Goal: Task Accomplishment & Management: Use online tool/utility

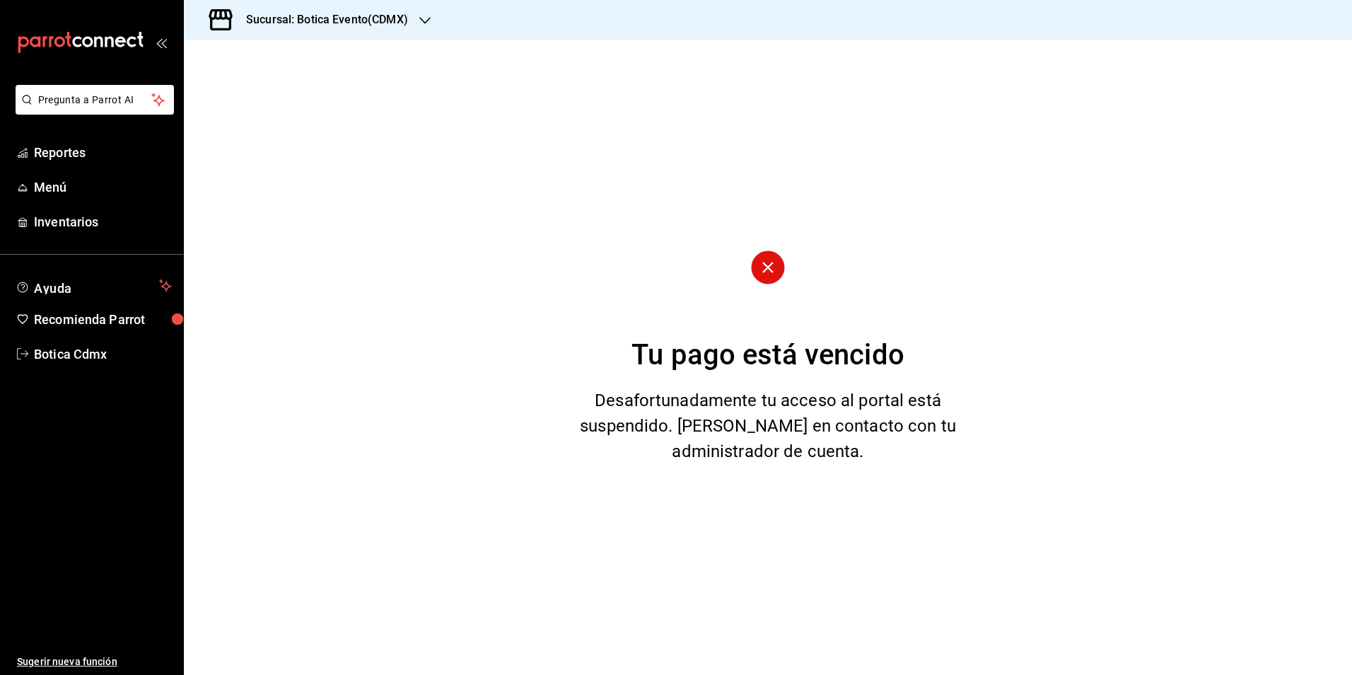
click at [424, 21] on icon "button" at bounding box center [424, 20] width 11 height 7
click at [287, 100] on div "Botica (CDMX)" at bounding box center [290, 93] width 212 height 32
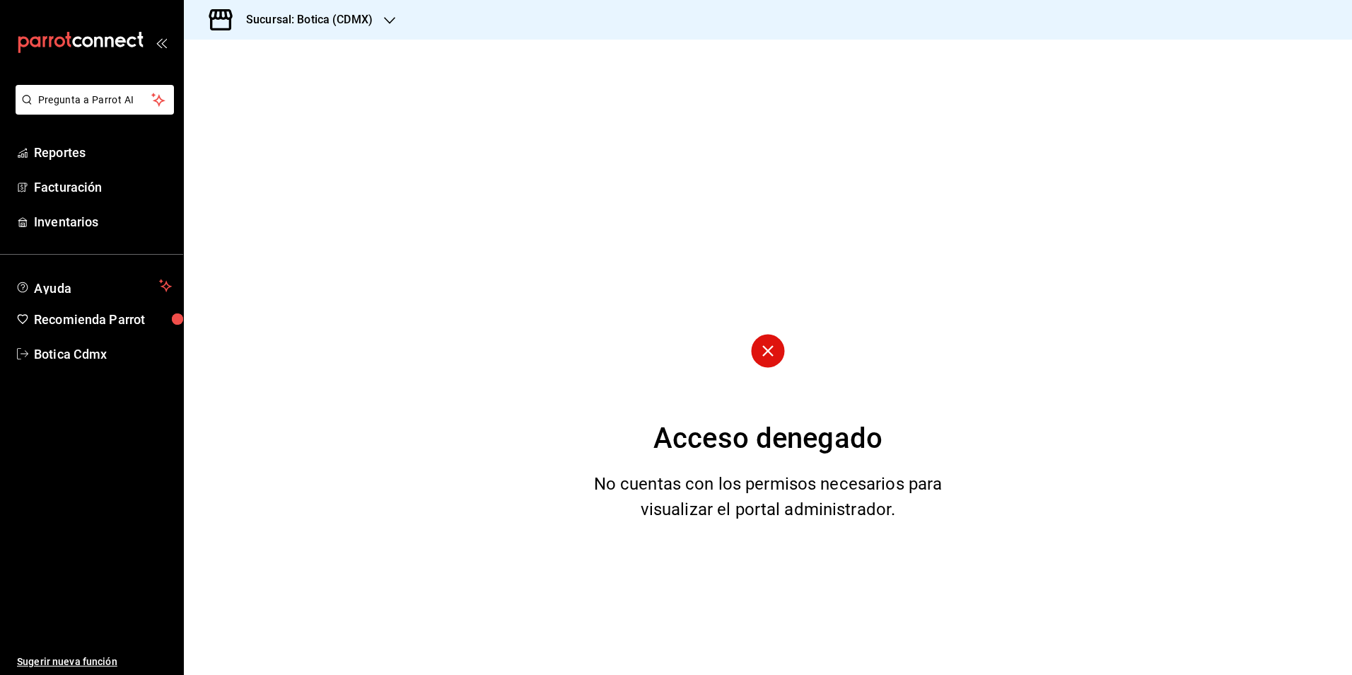
click at [390, 16] on icon "button" at bounding box center [389, 20] width 11 height 11
click at [279, 85] on div "Botica (CDMX)" at bounding box center [290, 93] width 212 height 32
click at [76, 150] on span "Reportes" at bounding box center [103, 152] width 138 height 19
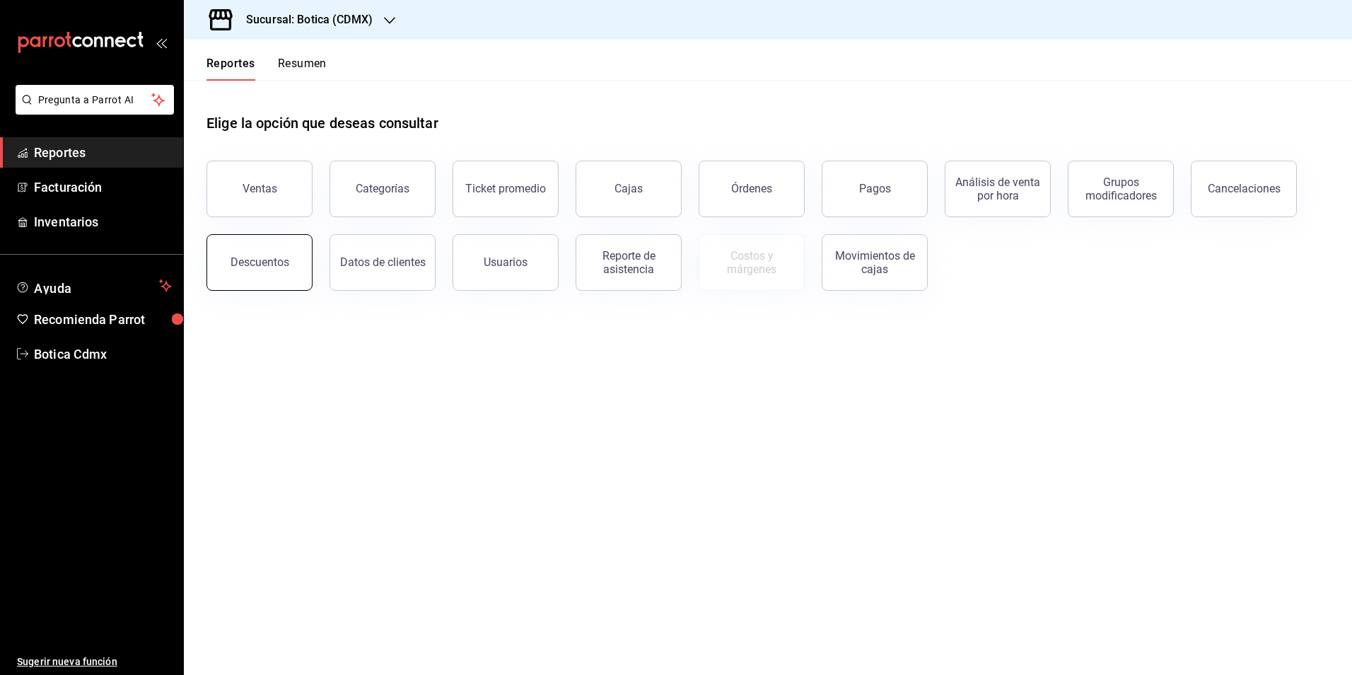
click at [255, 258] on div "Descuentos" at bounding box center [260, 261] width 59 height 13
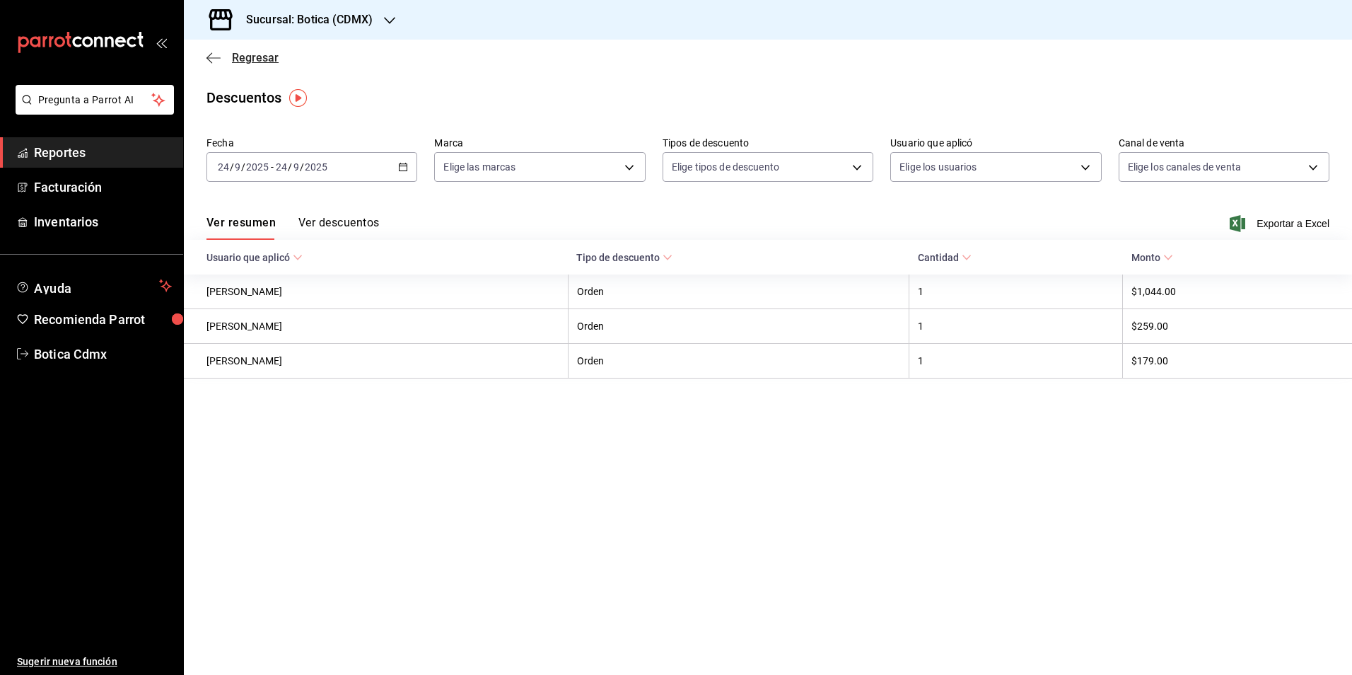
click at [253, 57] on span "Regresar" at bounding box center [255, 57] width 47 height 13
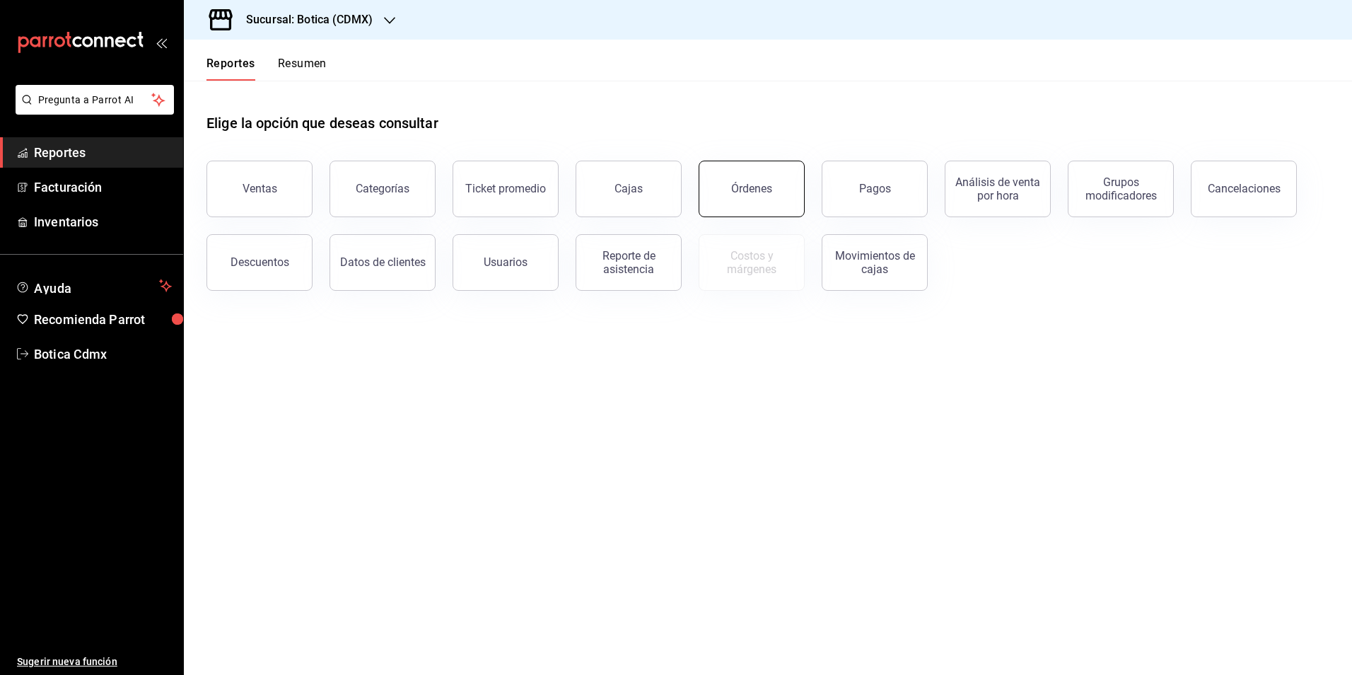
click at [754, 197] on button "Órdenes" at bounding box center [752, 189] width 106 height 57
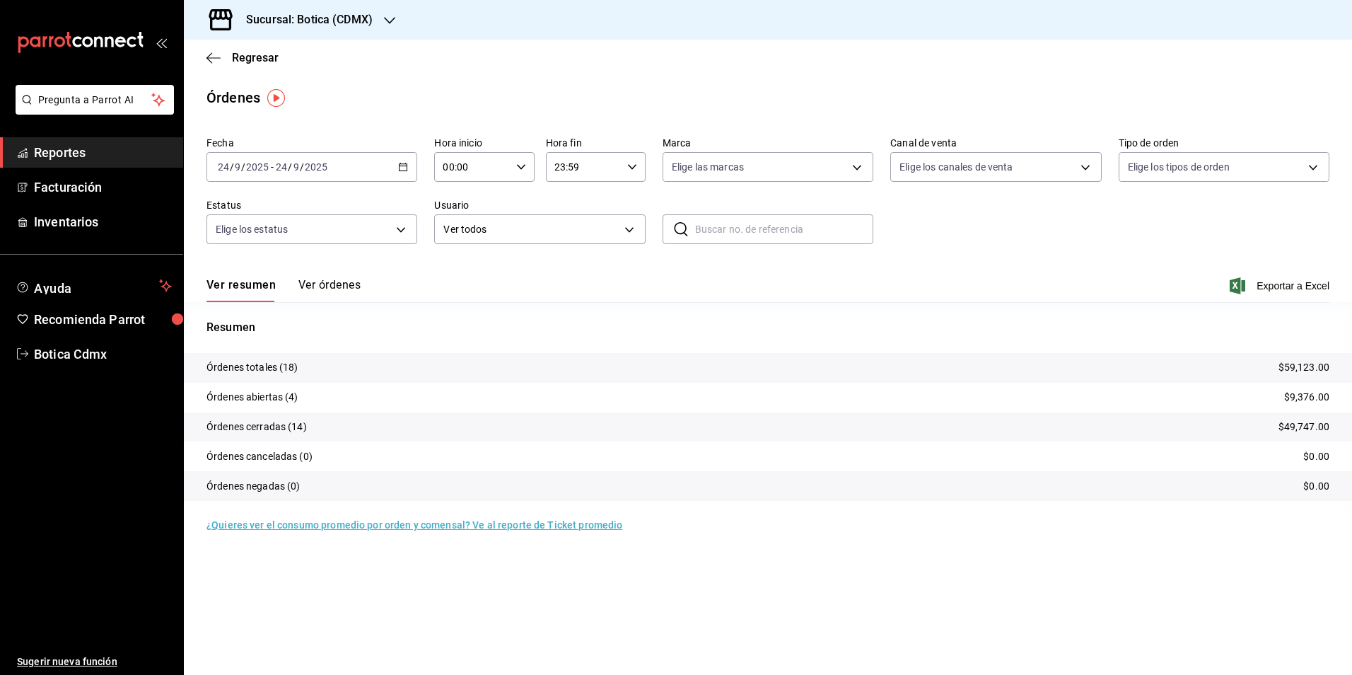
click at [496, 170] on input "00:00" at bounding box center [472, 167] width 76 height 28
click at [464, 274] on span "02" at bounding box center [460, 270] width 28 height 11
type input "02:00"
click at [260, 57] on div at bounding box center [676, 337] width 1352 height 675
click at [260, 57] on span "Regresar" at bounding box center [255, 57] width 47 height 13
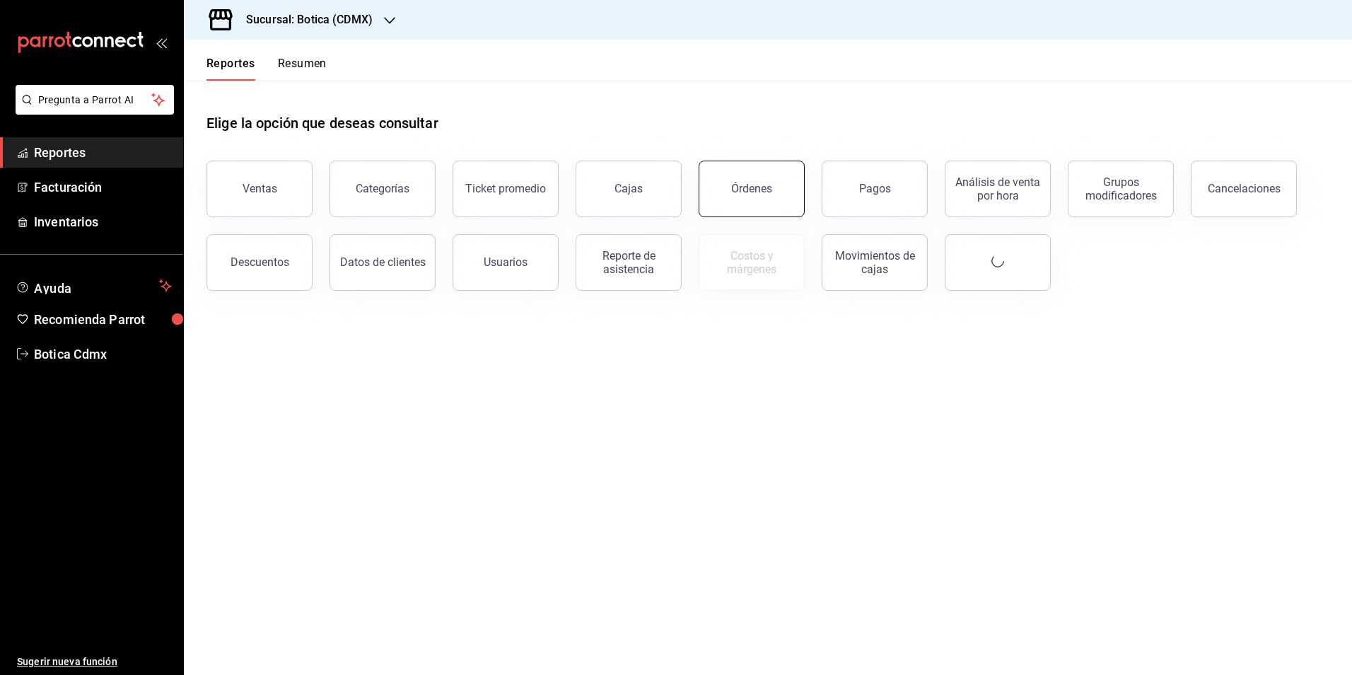
click at [745, 180] on button "Órdenes" at bounding box center [752, 189] width 106 height 57
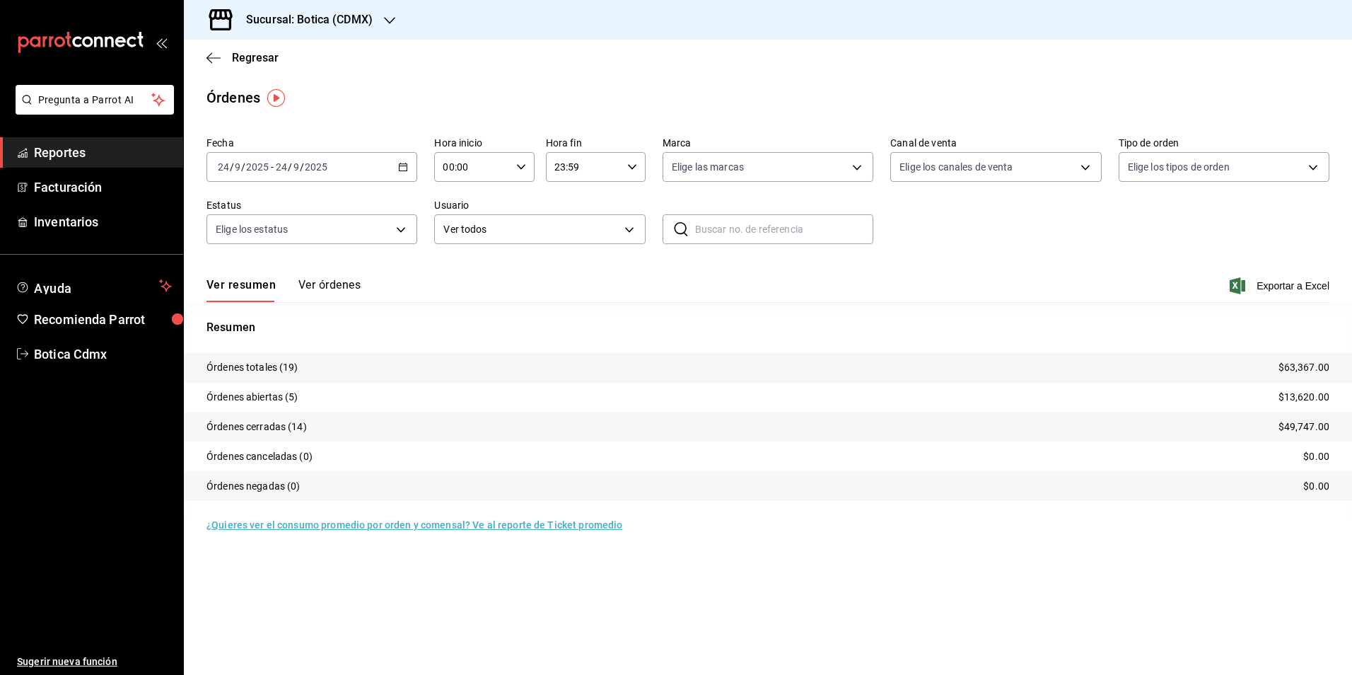
click at [463, 170] on input "00:00" at bounding box center [472, 167] width 76 height 28
click at [454, 274] on span "02" at bounding box center [460, 270] width 28 height 11
type input "02:00"
click at [248, 56] on div at bounding box center [676, 337] width 1352 height 675
click at [248, 56] on span "Regresar" at bounding box center [255, 57] width 47 height 13
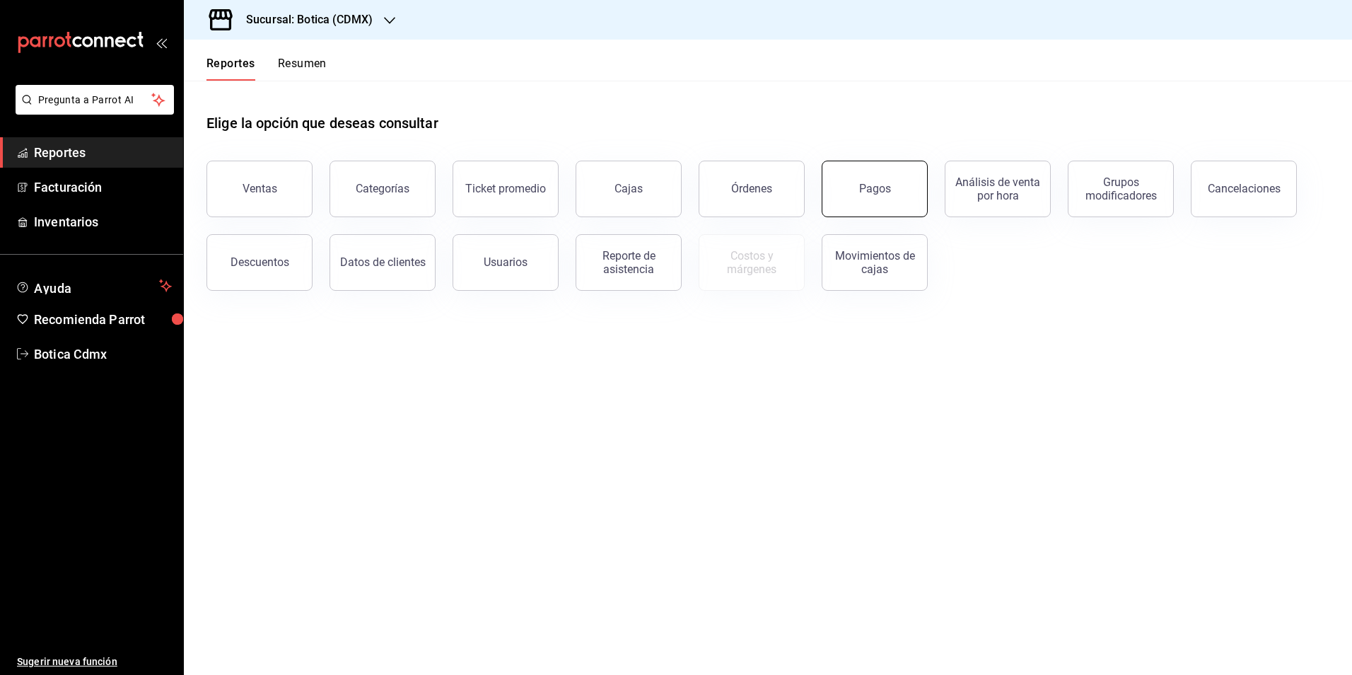
click at [846, 183] on button "Pagos" at bounding box center [875, 189] width 106 height 57
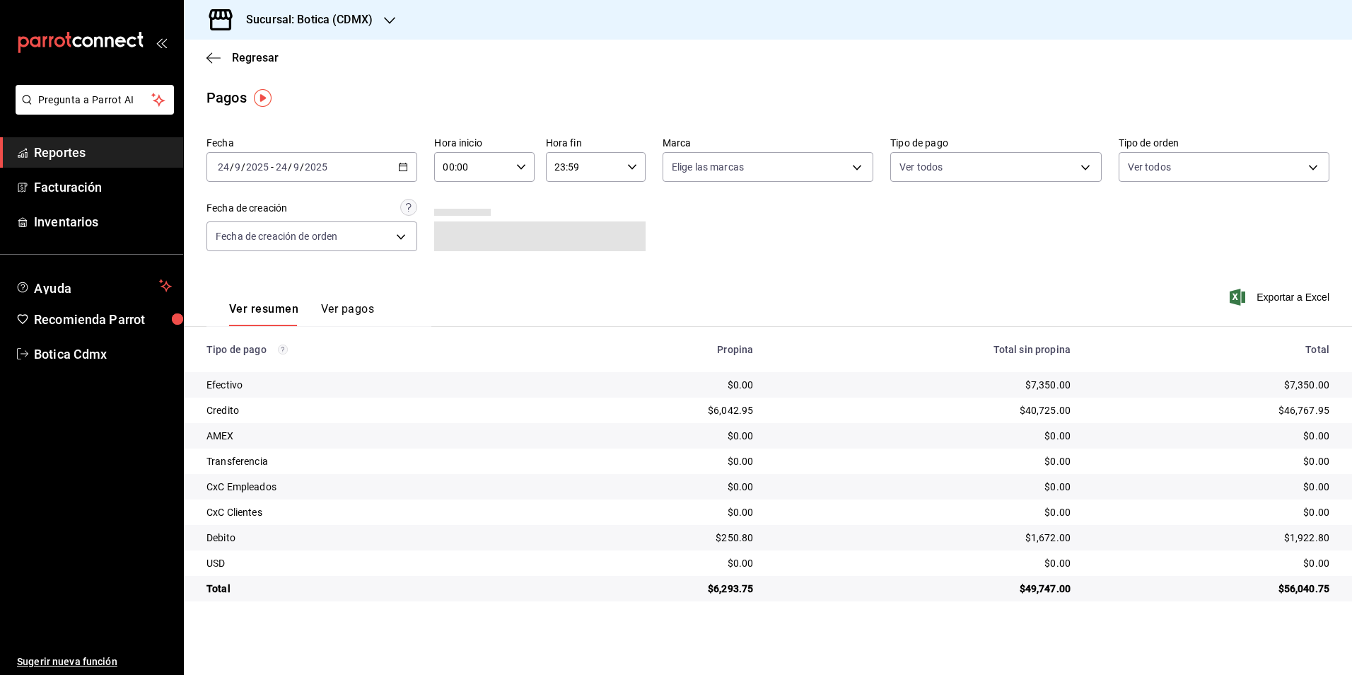
click at [455, 165] on input "00:00" at bounding box center [472, 167] width 76 height 28
click at [460, 274] on span "02" at bounding box center [460, 270] width 28 height 11
type input "02:00"
click at [951, 160] on div at bounding box center [676, 337] width 1352 height 675
click at [949, 166] on body "Pregunta a Parrot AI Reportes Facturación Inventarios Ayuda Recomienda Parrot B…" at bounding box center [676, 337] width 1352 height 675
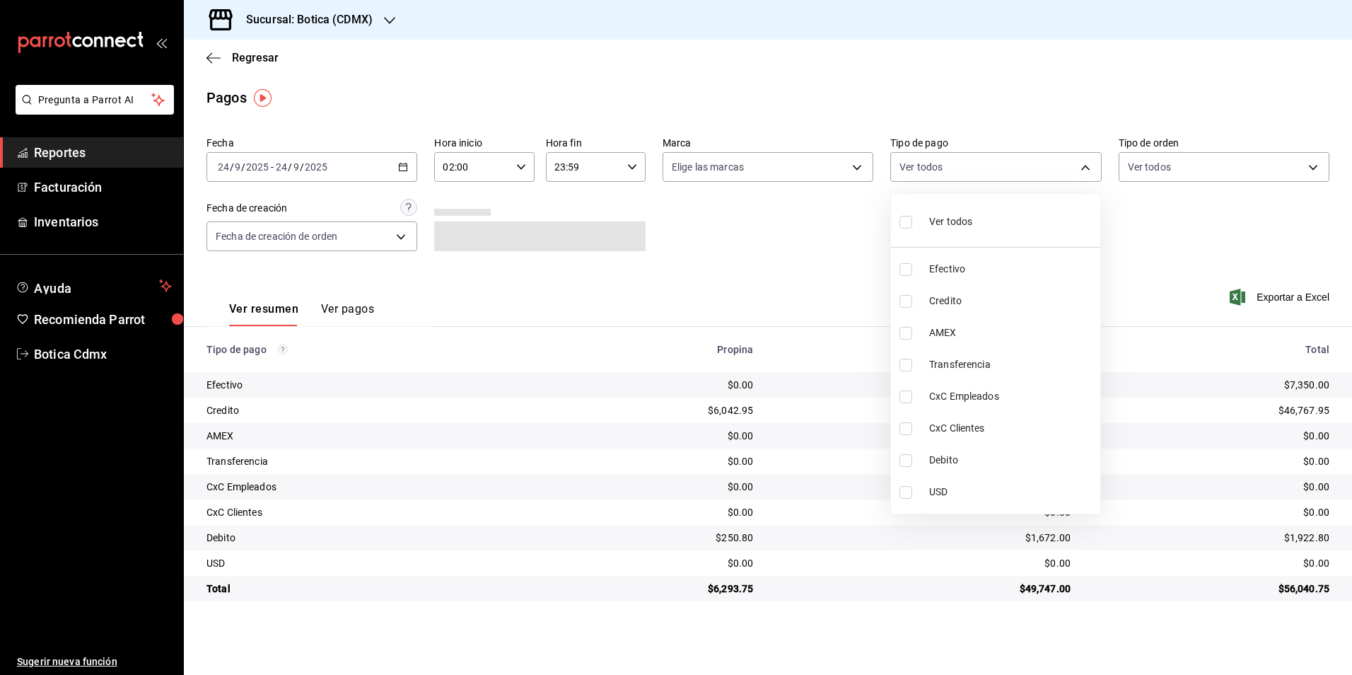
click at [902, 301] on input "checkbox" at bounding box center [906, 301] width 13 height 13
checkbox input "true"
type input "b4da851e-66ec-43b1-8a0b-e545688a4eb6"
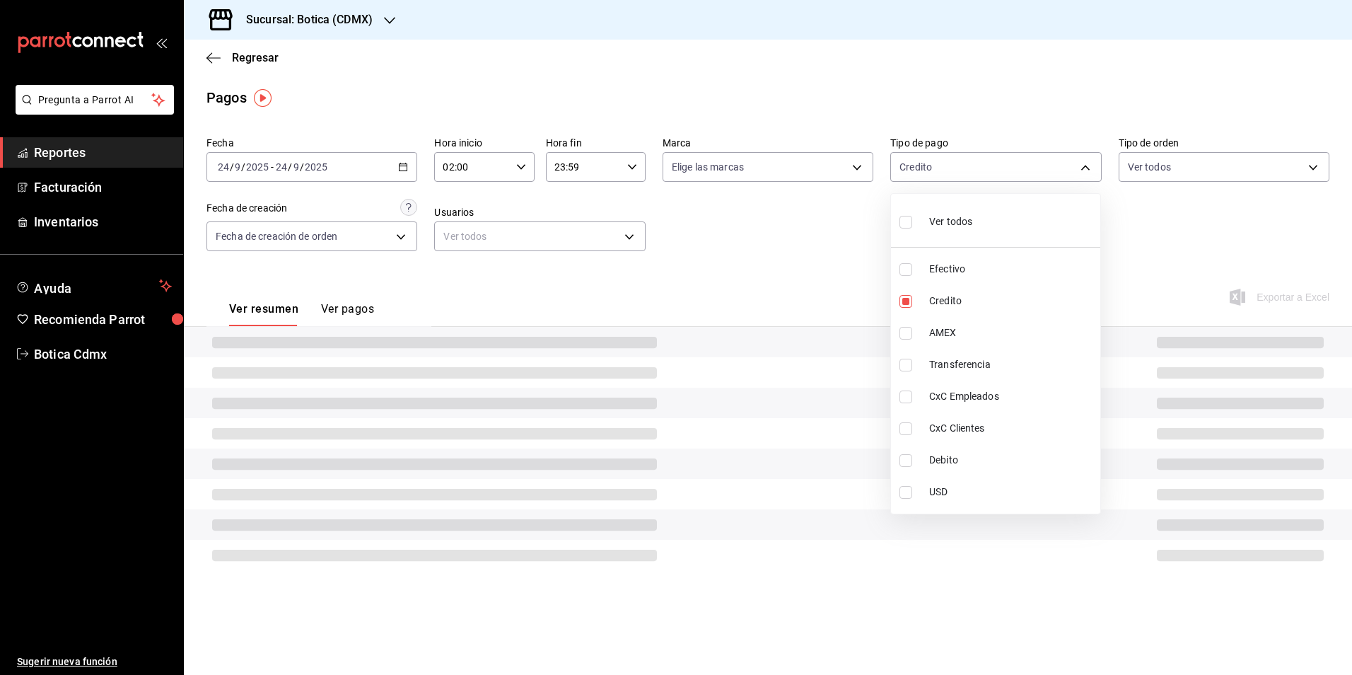
click at [910, 462] on input "checkbox" at bounding box center [906, 460] width 13 height 13
checkbox input "true"
type input "b4da851e-66ec-43b1-8a0b-e545688a4eb6,11579032-5cf0-46af-9956-e0058136143e"
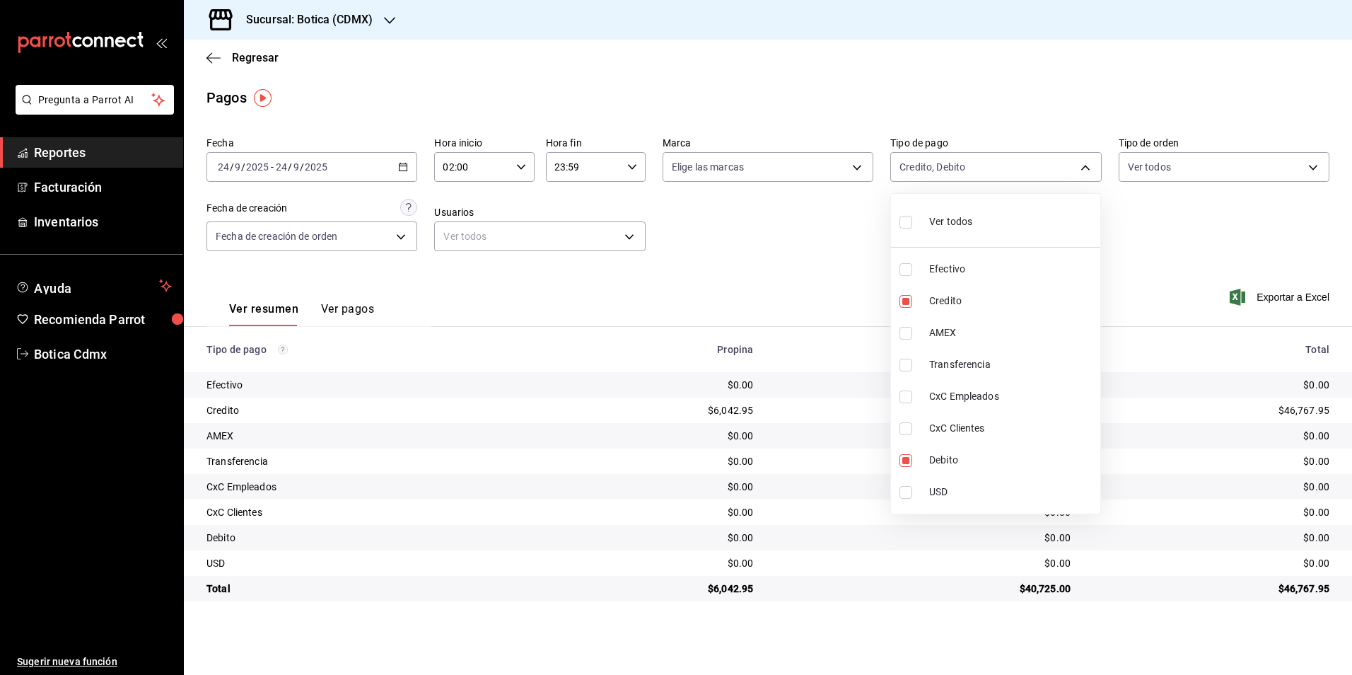
click at [804, 270] on div at bounding box center [676, 337] width 1352 height 675
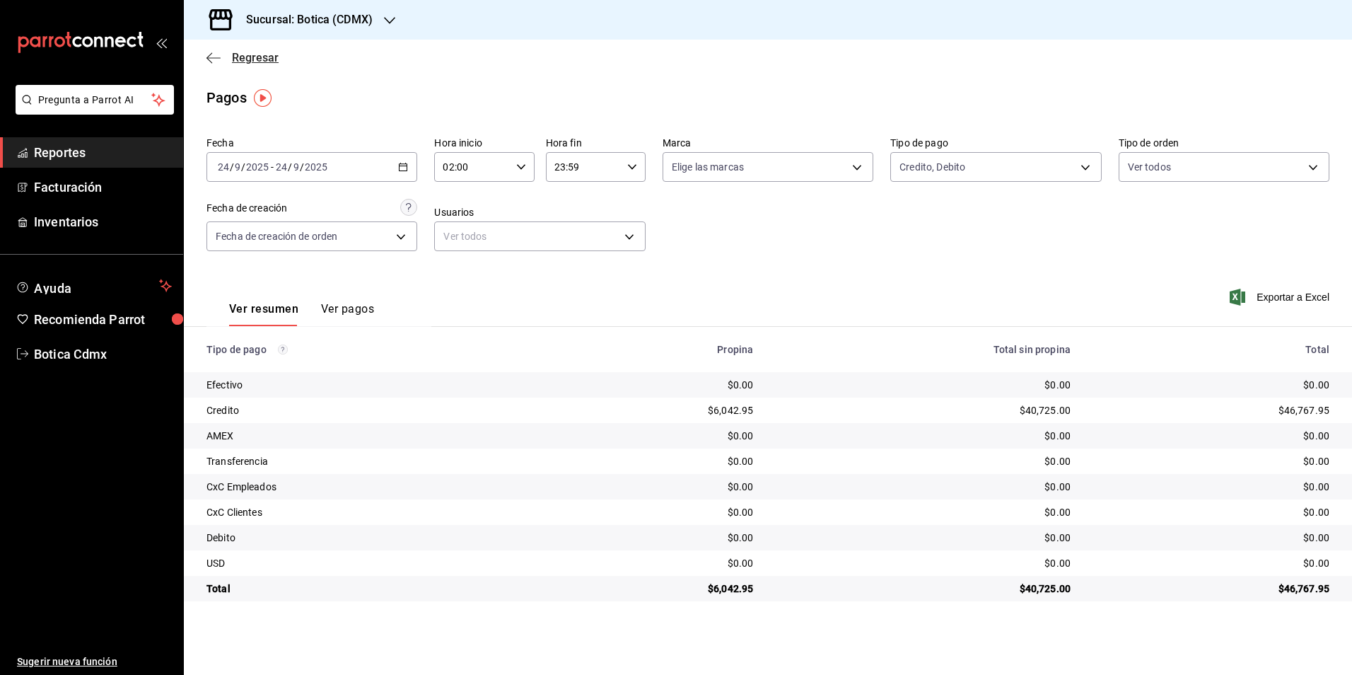
click at [210, 58] on icon "button" at bounding box center [214, 57] width 14 height 1
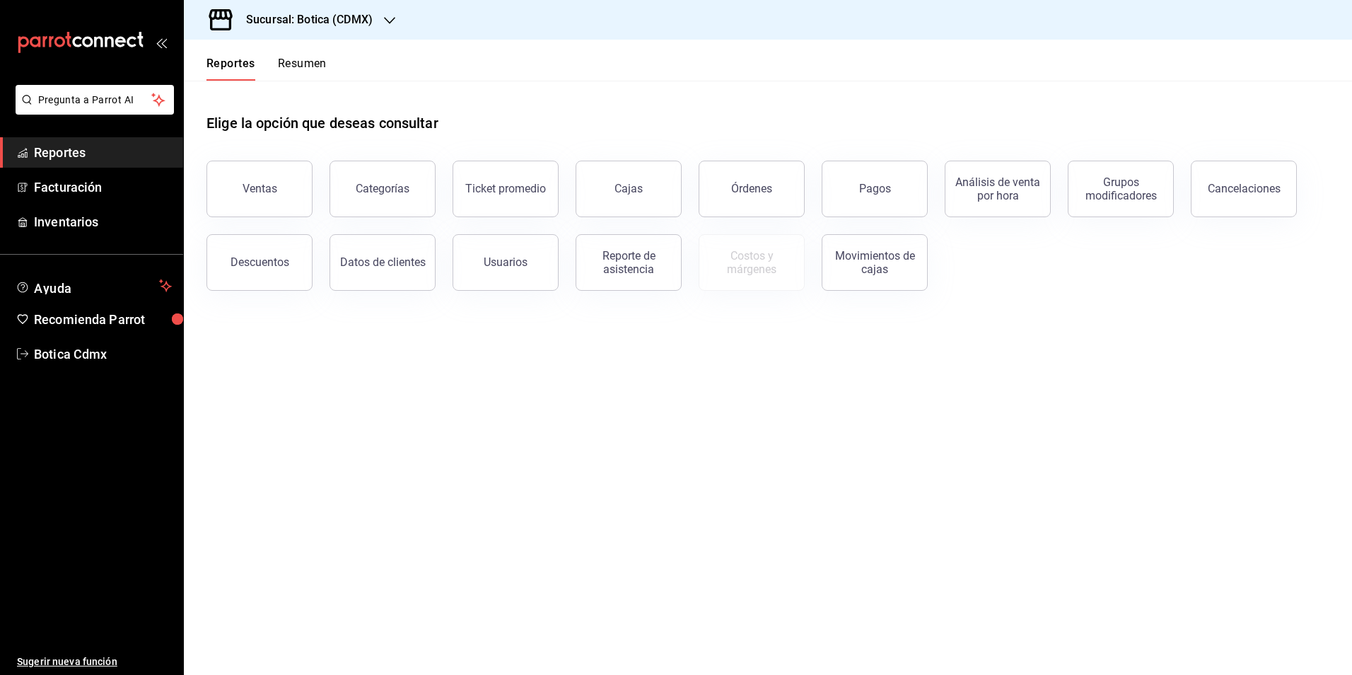
click at [98, 153] on span "Reportes" at bounding box center [103, 152] width 138 height 19
click at [753, 186] on div "Órdenes" at bounding box center [751, 188] width 41 height 13
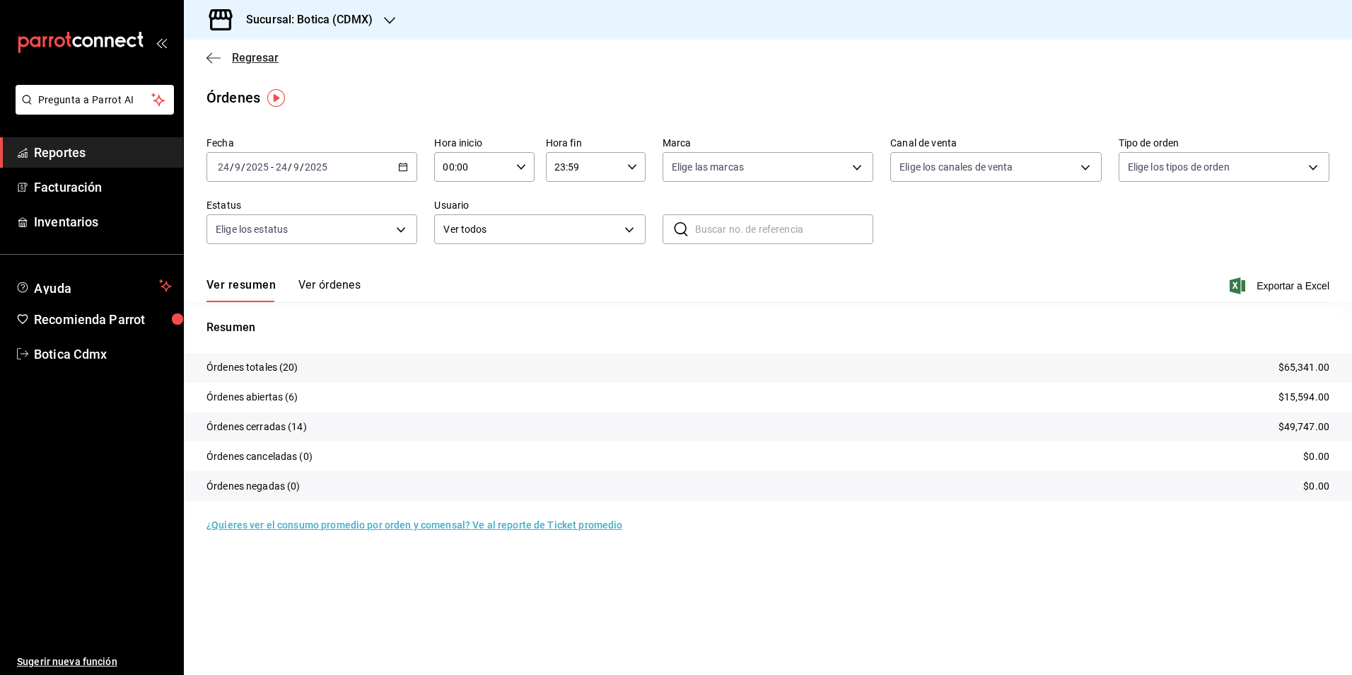
click at [257, 57] on span "Regresar" at bounding box center [255, 57] width 47 height 13
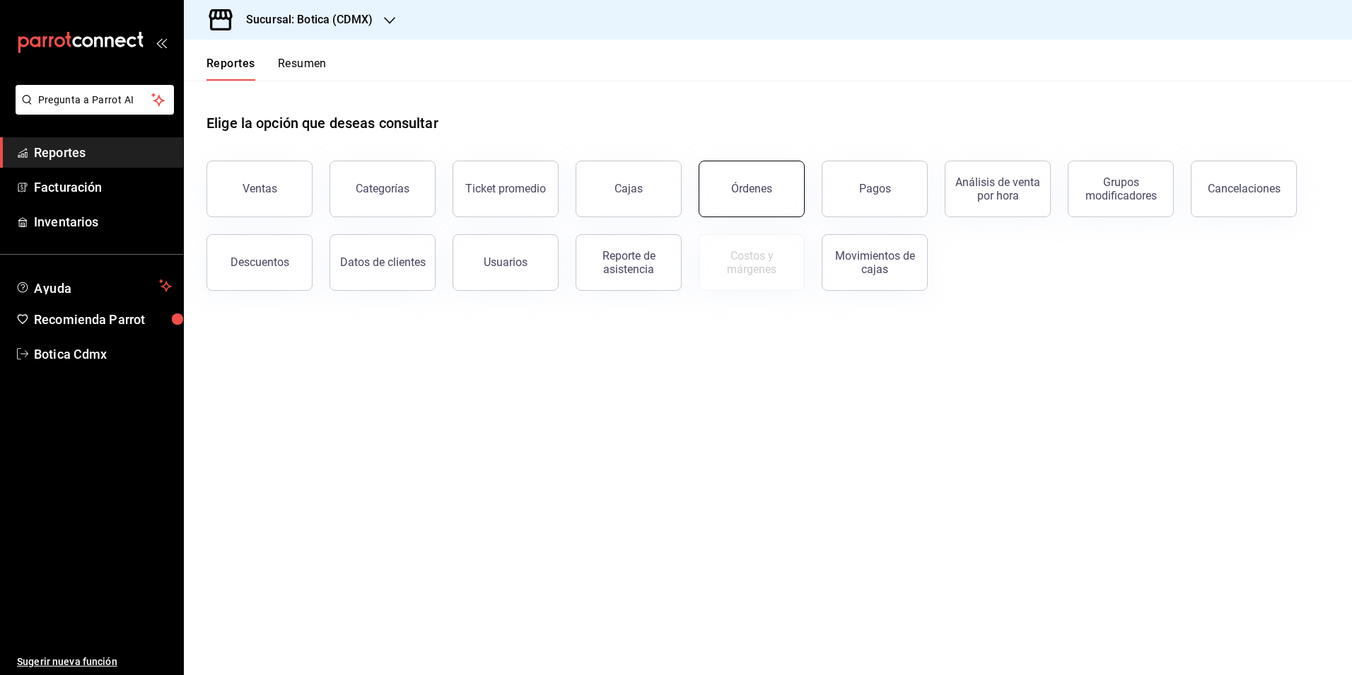
click at [751, 193] on div "Órdenes" at bounding box center [751, 188] width 41 height 13
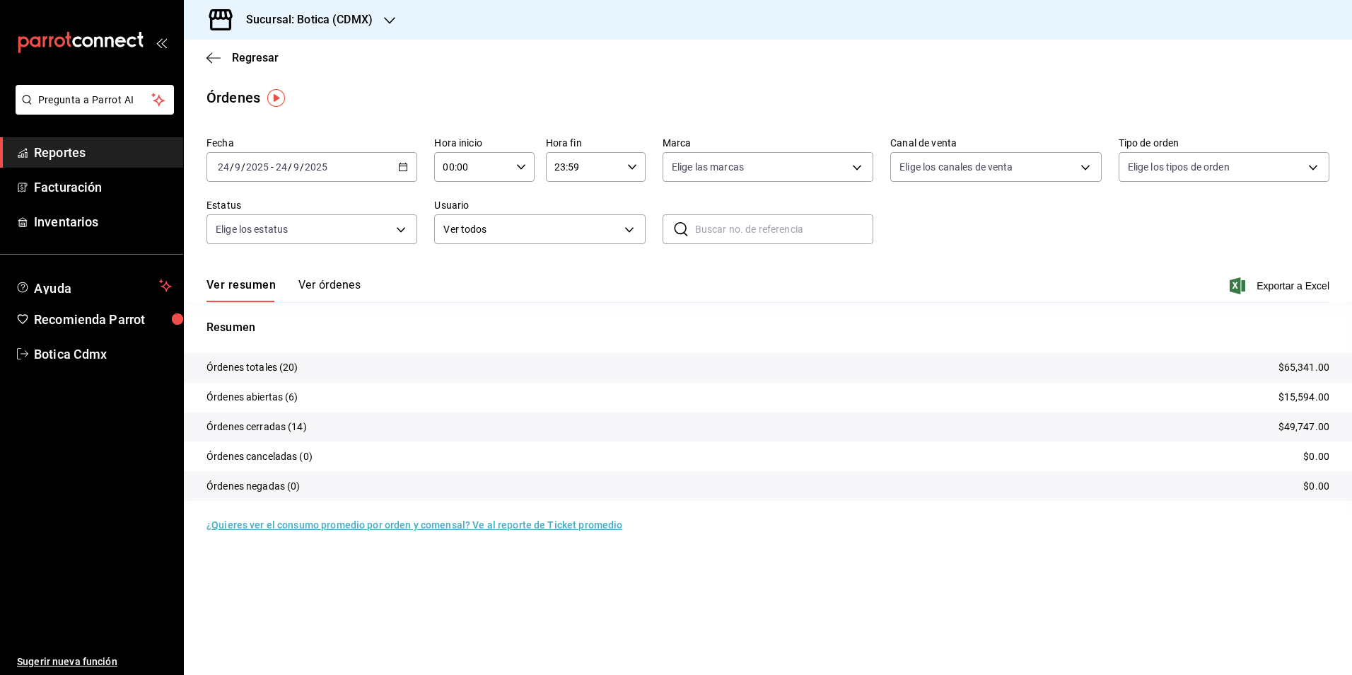
click at [478, 173] on input "00:00" at bounding box center [472, 167] width 76 height 28
click at [458, 269] on span "02" at bounding box center [460, 270] width 28 height 11
type input "02:00"
click at [243, 54] on div at bounding box center [676, 337] width 1352 height 675
click at [83, 349] on span "Botica Cdmx" at bounding box center [103, 353] width 138 height 19
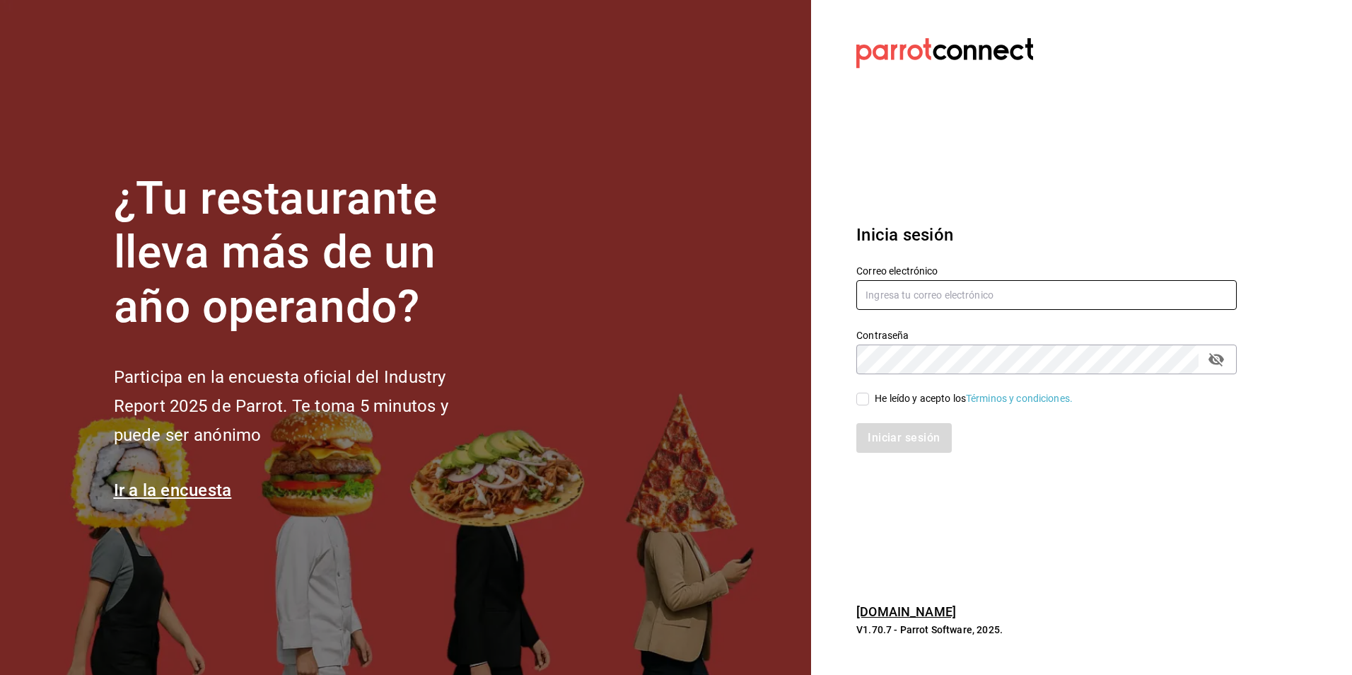
type input "[EMAIL_ADDRESS][DOMAIN_NAME]"
click at [862, 400] on input "He leído y acepto los Términos y condiciones." at bounding box center [863, 399] width 13 height 13
checkbox input "true"
click at [880, 433] on button "Iniciar sesión" at bounding box center [905, 438] width 96 height 30
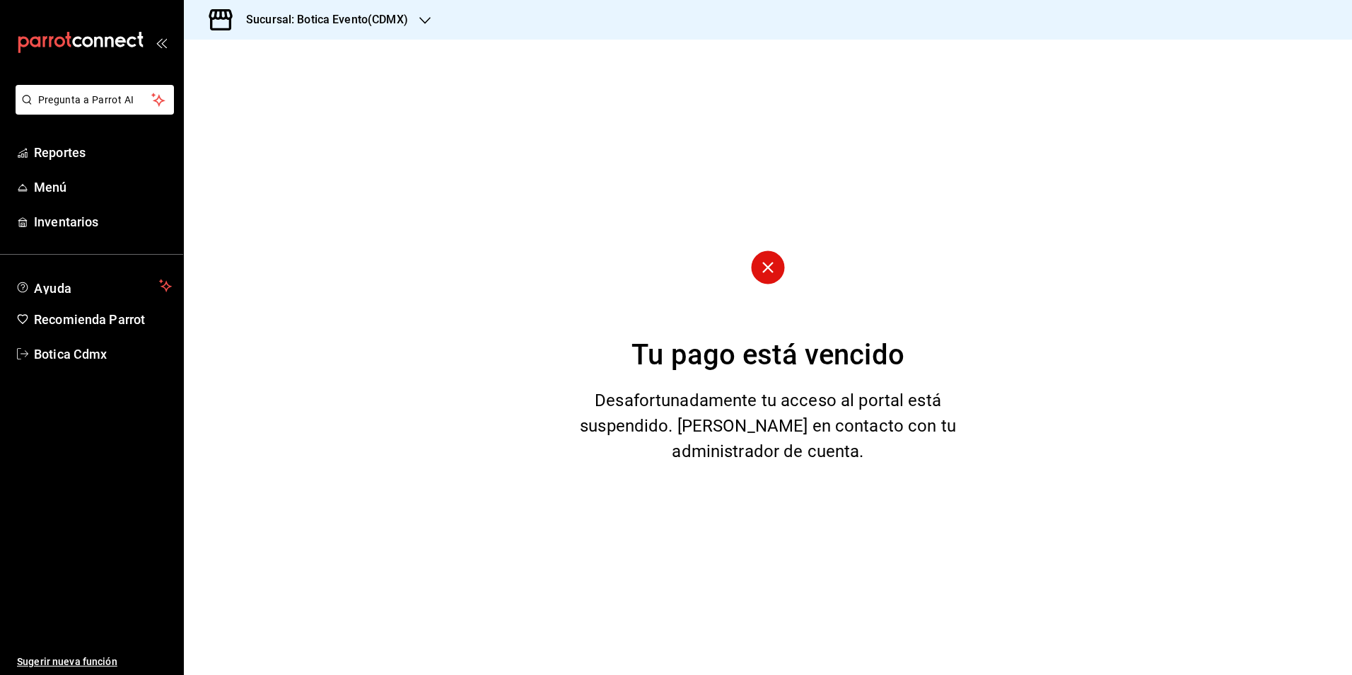
click at [423, 18] on icon "button" at bounding box center [424, 20] width 11 height 11
click at [237, 98] on span "Botica (CDMX)" at bounding box center [228, 93] width 66 height 15
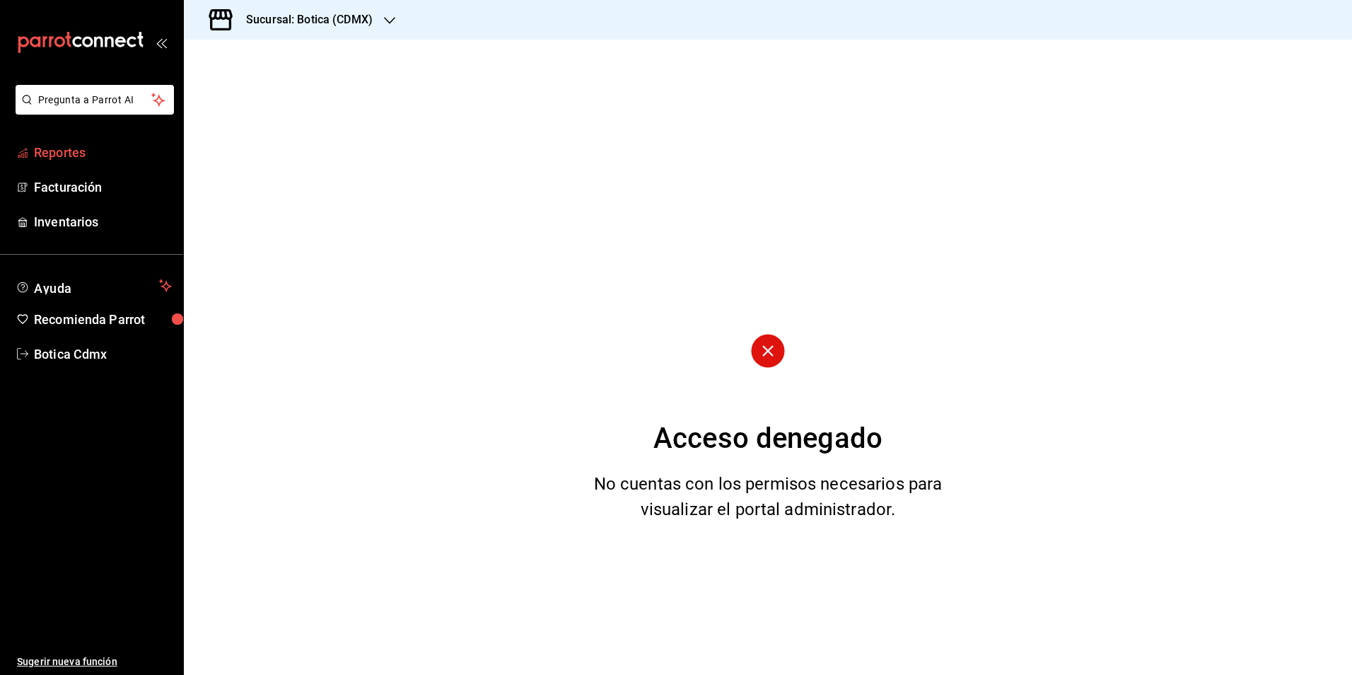
click at [79, 156] on span "Reportes" at bounding box center [103, 152] width 138 height 19
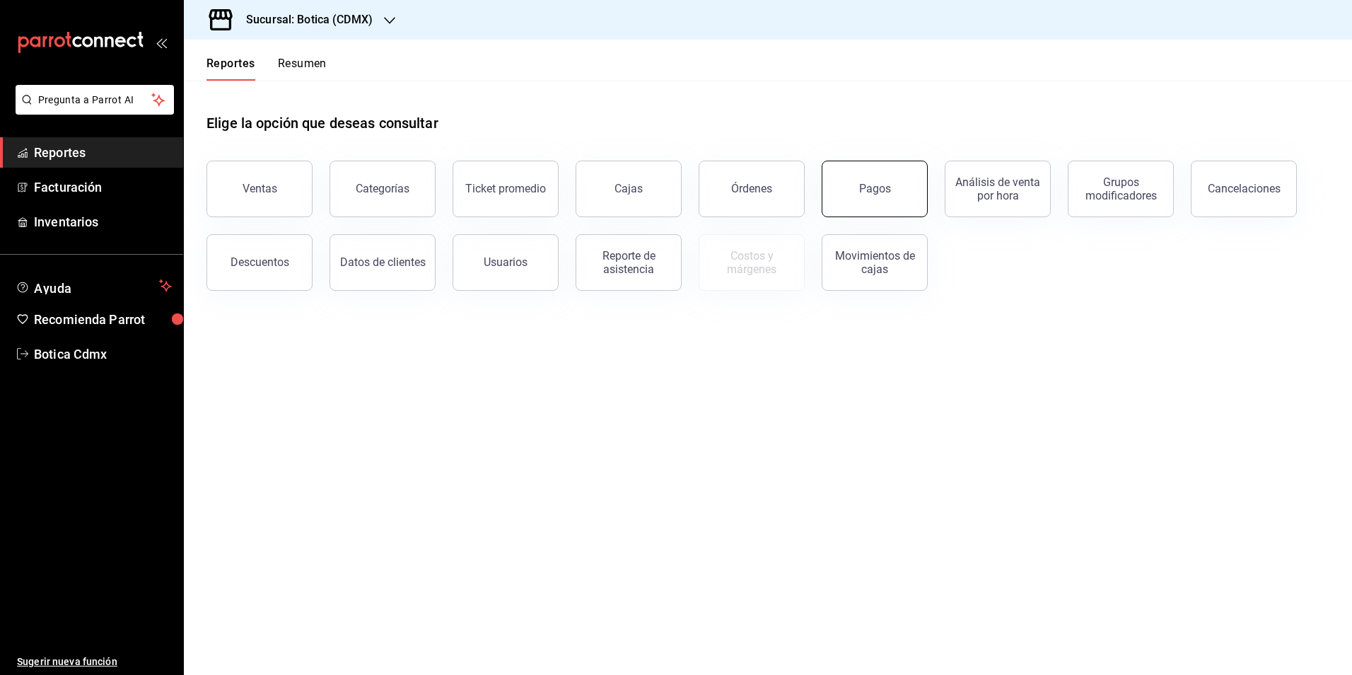
click at [863, 195] on button "Pagos" at bounding box center [875, 189] width 106 height 57
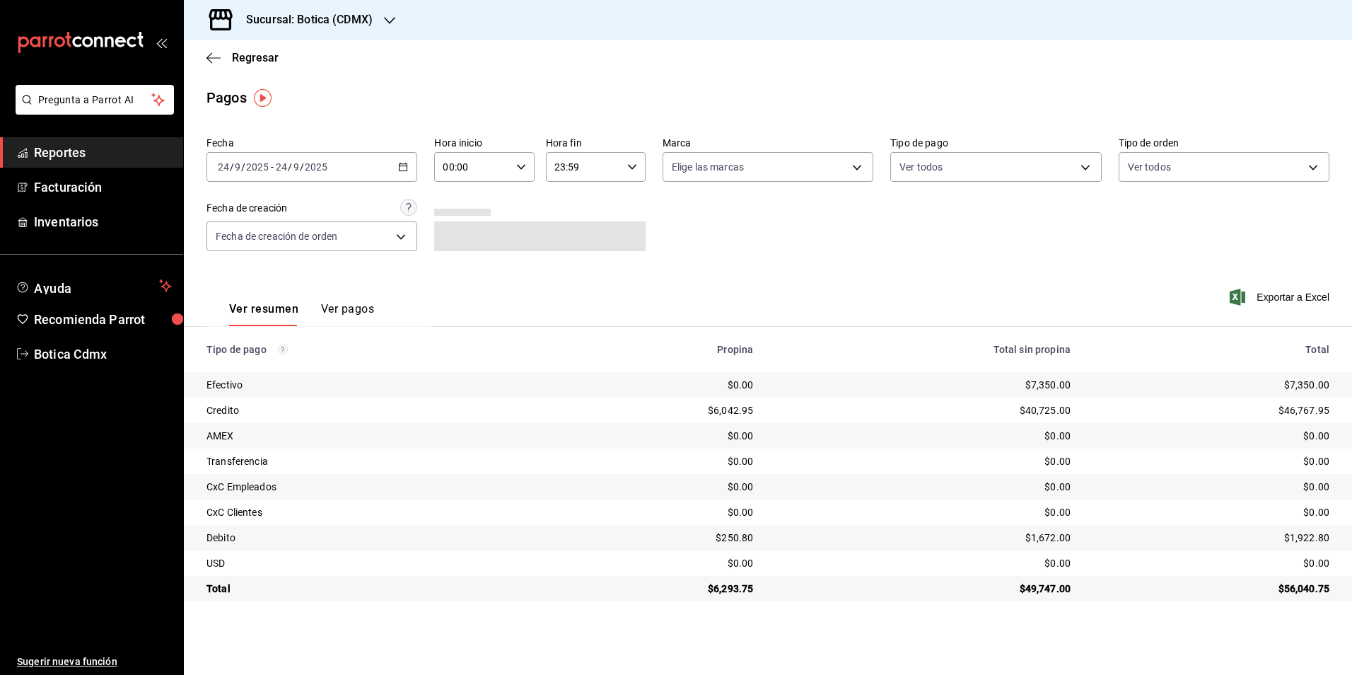
click at [497, 170] on input "00:00" at bounding box center [472, 167] width 76 height 28
click at [458, 269] on span "02" at bounding box center [460, 270] width 28 height 11
type input "02:00"
click at [975, 161] on div at bounding box center [676, 337] width 1352 height 675
click at [974, 161] on body "Pregunta a Parrot AI Reportes Facturación Inventarios Ayuda Recomienda Parrot B…" at bounding box center [676, 337] width 1352 height 675
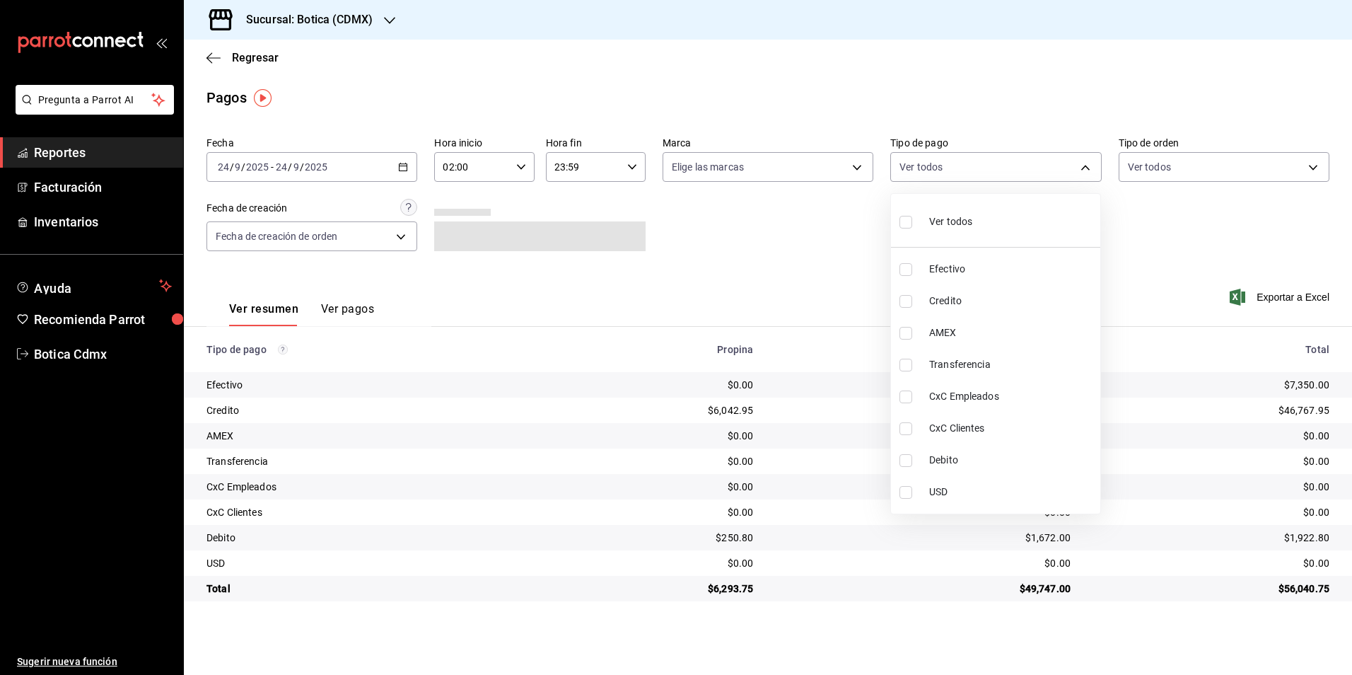
click at [906, 305] on input "checkbox" at bounding box center [906, 301] width 13 height 13
checkbox input "true"
type input "b4da851e-66ec-43b1-8a0b-e545688a4eb6"
click at [905, 465] on input "checkbox" at bounding box center [906, 460] width 13 height 13
checkbox input "true"
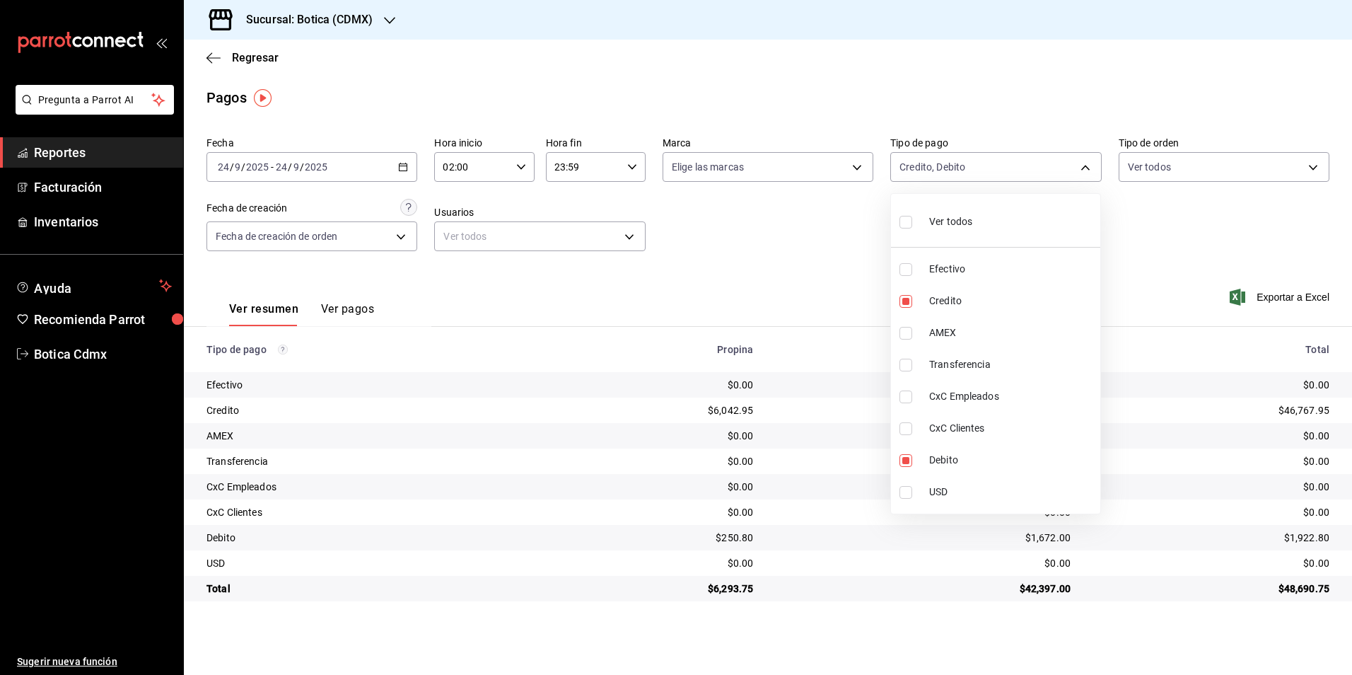
click at [823, 267] on div at bounding box center [676, 337] width 1352 height 675
click at [941, 166] on body "Pregunta a Parrot AI Reportes Facturación Inventarios Ayuda Recomienda Parrot B…" at bounding box center [676, 337] width 1352 height 675
click at [924, 228] on div "Ver todos" at bounding box center [936, 220] width 73 height 30
type input "e1ca0108-3f33-4c0f-ad57-d68d77d83aa1,b4da851e-66ec-43b1-8a0b-e545688a4eb6,dd363…"
checkbox input "true"
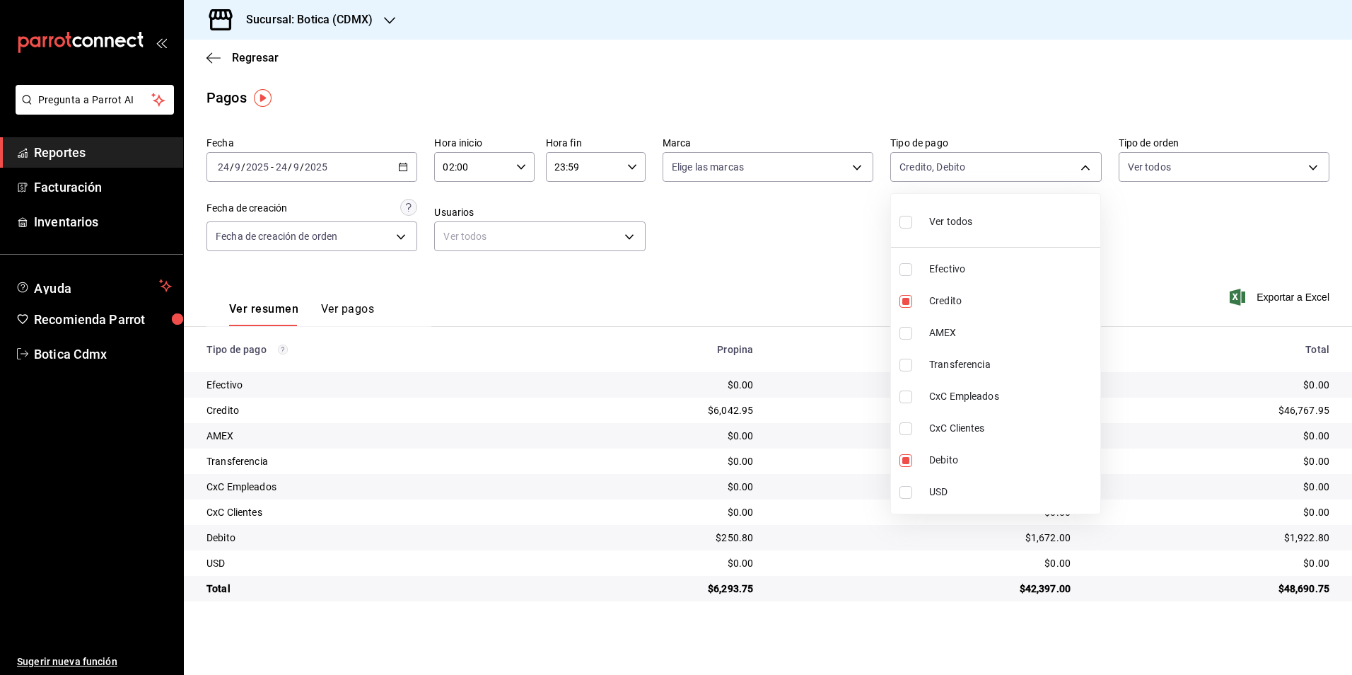
checkbox input "true"
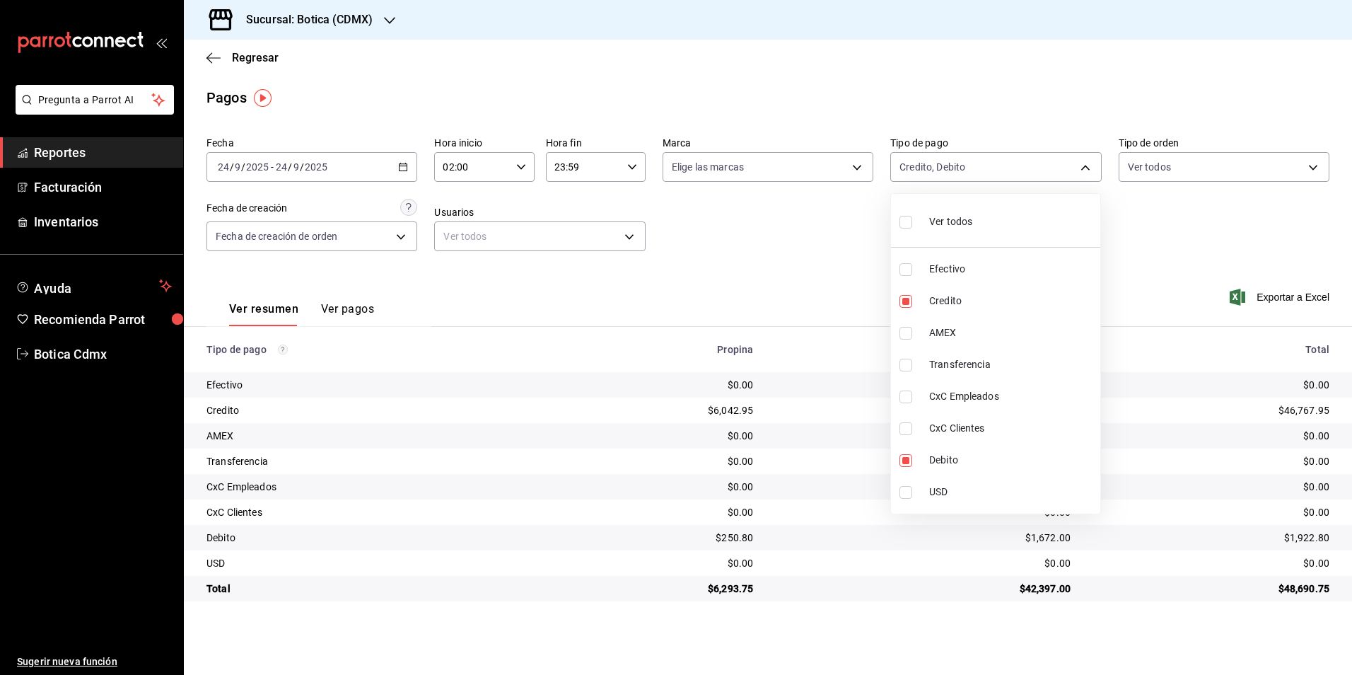
checkbox input "true"
click at [797, 260] on div at bounding box center [676, 337] width 1352 height 675
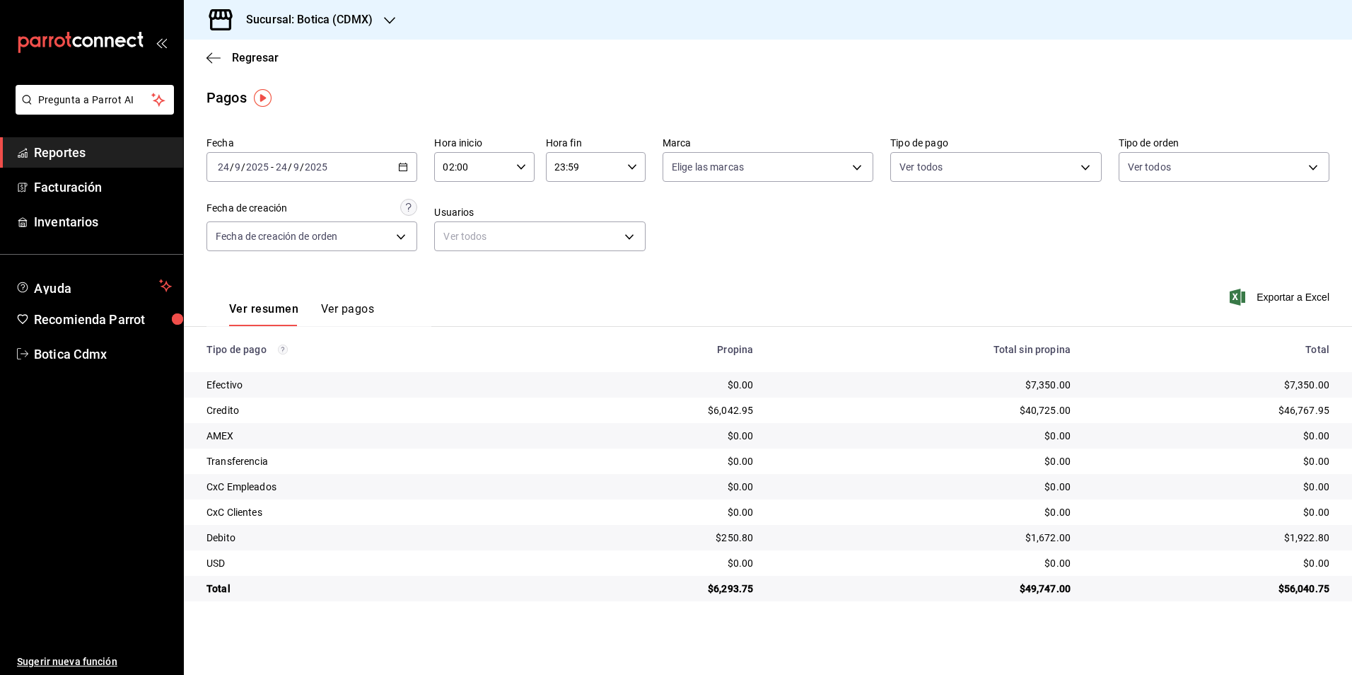
click at [954, 378] on td "$7,350.00" at bounding box center [924, 384] width 318 height 25
click at [939, 384] on div "$7,350.00" at bounding box center [923, 385] width 295 height 14
click at [61, 151] on span "Reportes" at bounding box center [103, 152] width 138 height 19
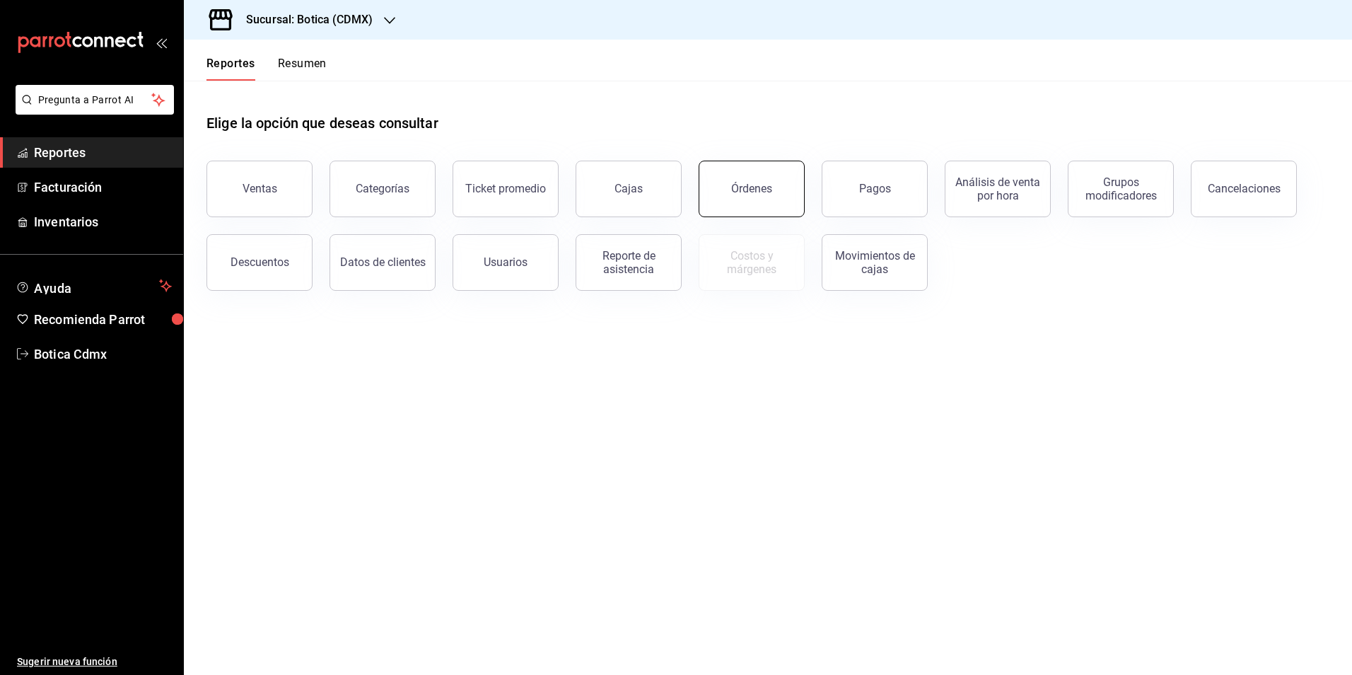
click at [762, 184] on div "Órdenes" at bounding box center [751, 188] width 41 height 13
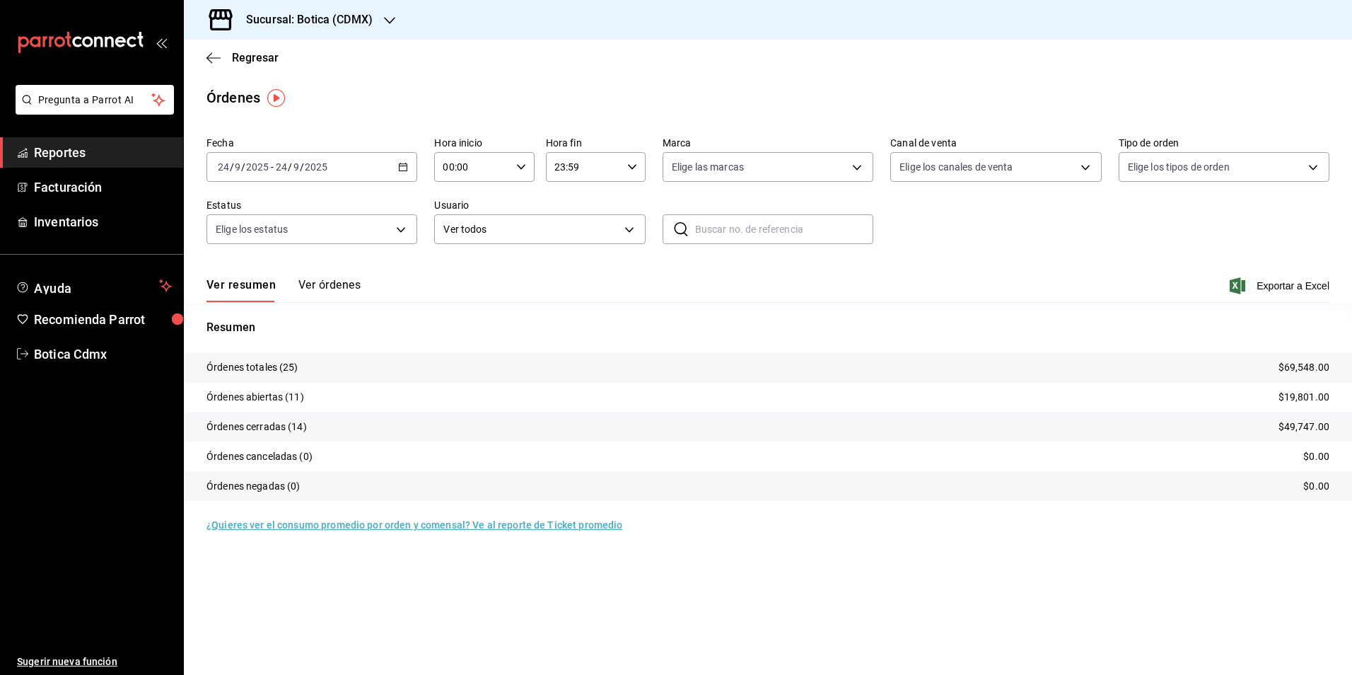
click at [82, 139] on link "Reportes" at bounding box center [91, 152] width 183 height 30
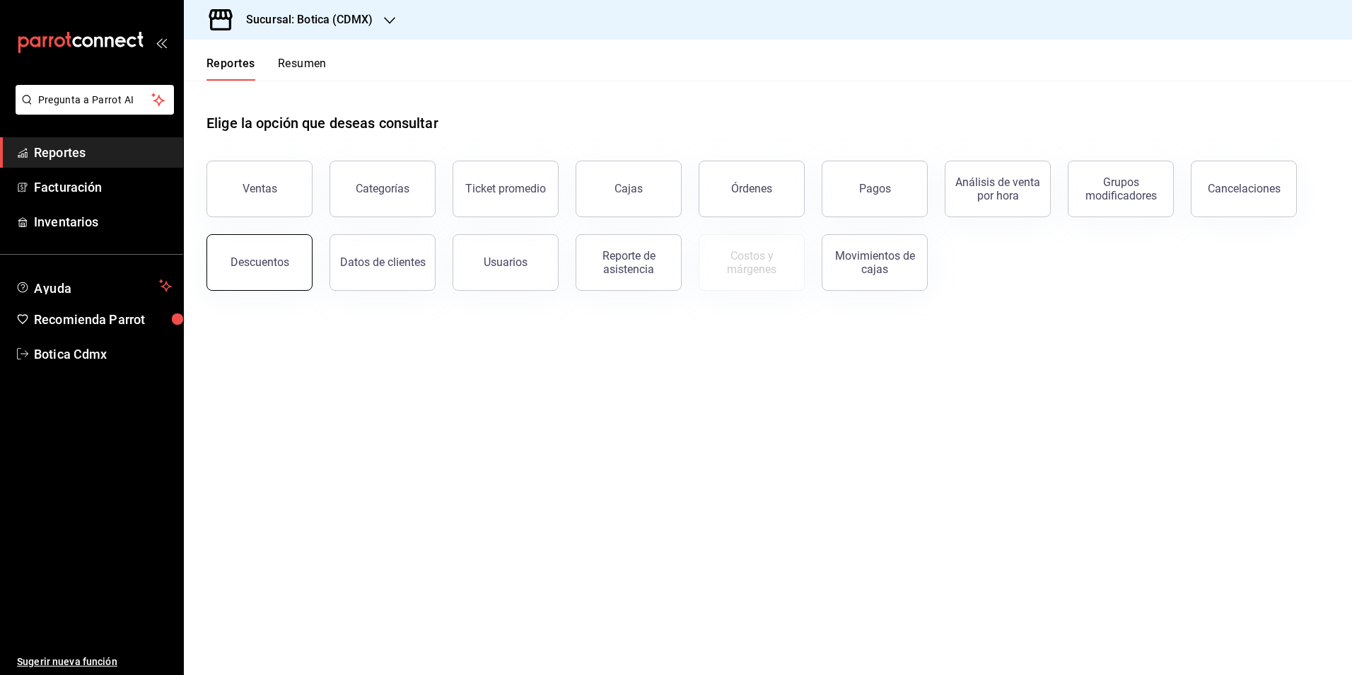
click at [259, 272] on button "Descuentos" at bounding box center [260, 262] width 106 height 57
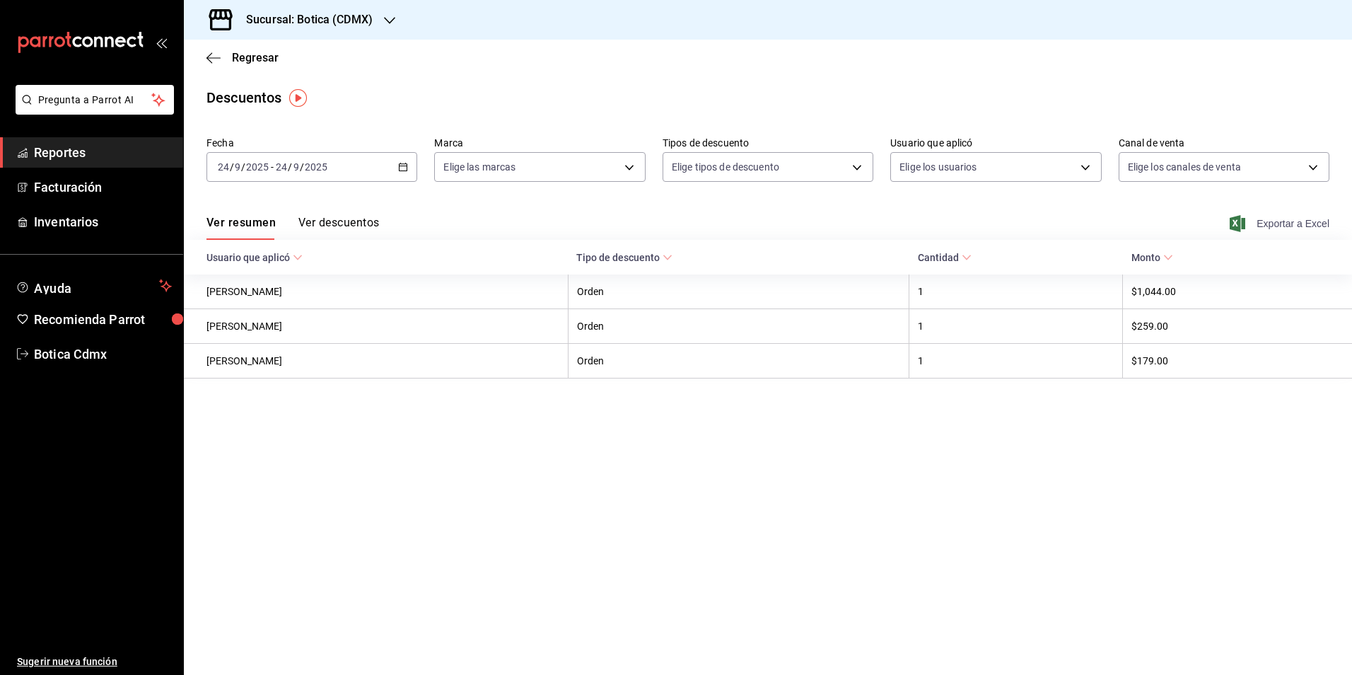
click at [1270, 228] on span "Exportar a Excel" at bounding box center [1281, 223] width 97 height 17
